Goal: Transaction & Acquisition: Purchase product/service

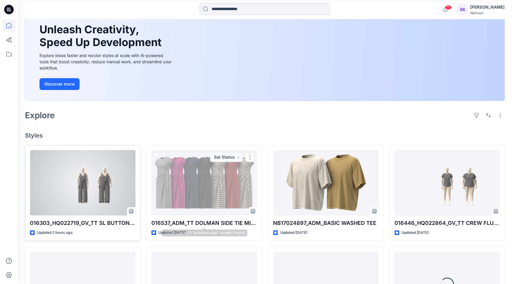
scroll to position [54, 0]
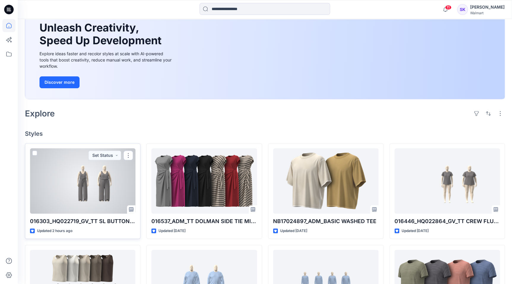
click at [93, 192] on div at bounding box center [82, 180] width 105 height 65
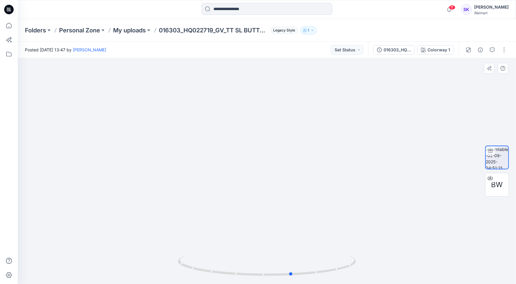
drag, startPoint x: 294, startPoint y: 278, endPoint x: 128, endPoint y: 281, distance: 165.9
click at [128, 193] on div at bounding box center [267, 170] width 498 height 225
